Goal: Information Seeking & Learning: Understand process/instructions

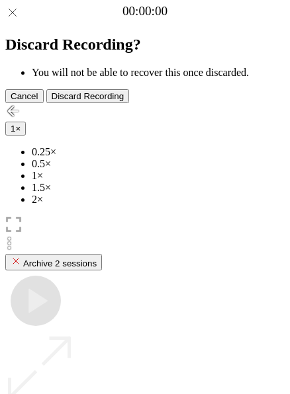
scroll to position [118, 0]
